Goal: Navigation & Orientation: Find specific page/section

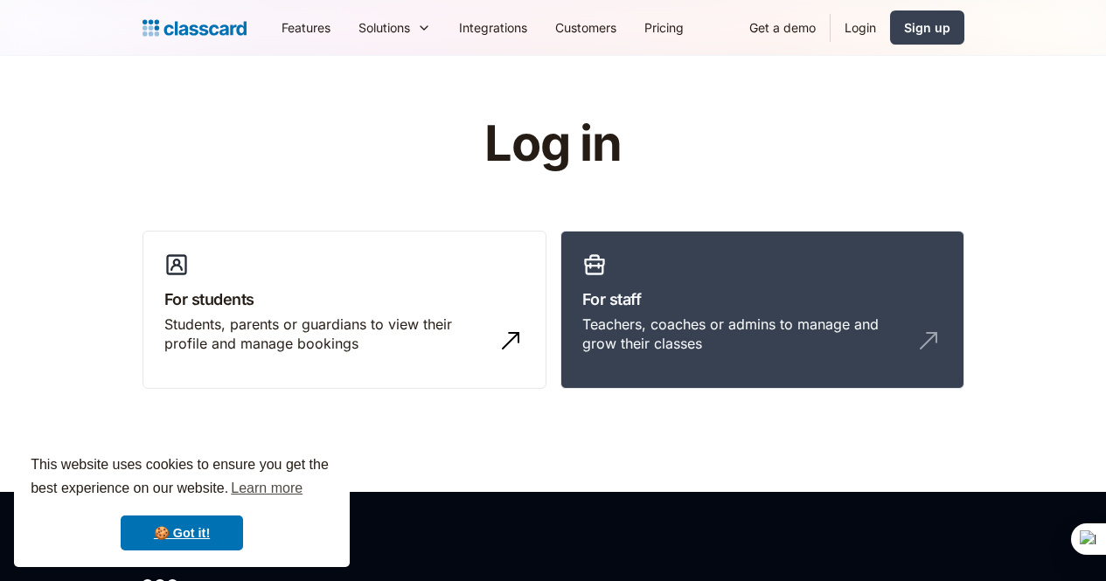
select select "English"
click at [890, 32] on link "Login" at bounding box center [859, 27] width 59 height 39
select select "English"
click at [661, 315] on div "Teachers, coaches or admins to manage and grow their classes" at bounding box center [744, 334] width 325 height 39
